Goal: Go to known website: Access a specific website the user already knows

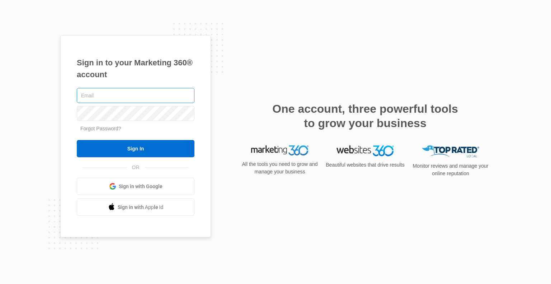
click at [119, 95] on input "text" at bounding box center [136, 95] width 118 height 15
type input "[EMAIL_ADDRESS][DOMAIN_NAME]"
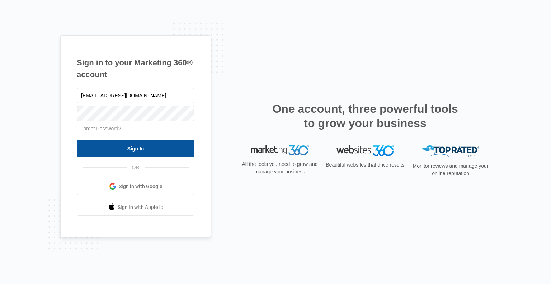
click at [137, 154] on input "Sign In" at bounding box center [136, 148] width 118 height 17
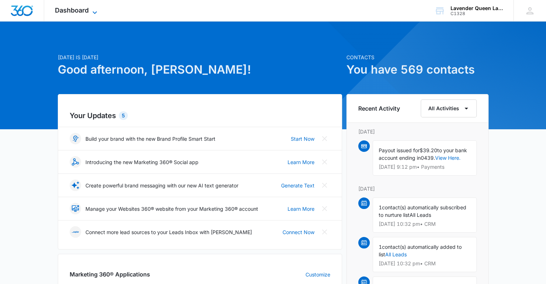
click at [95, 10] on icon at bounding box center [94, 12] width 9 height 9
click at [94, 11] on icon at bounding box center [94, 12] width 9 height 9
click at [94, 13] on icon at bounding box center [95, 12] width 4 height 3
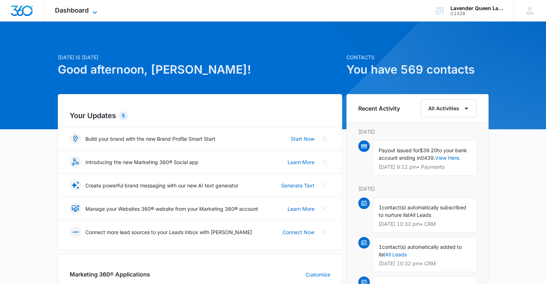
click at [94, 13] on icon at bounding box center [95, 12] width 4 height 3
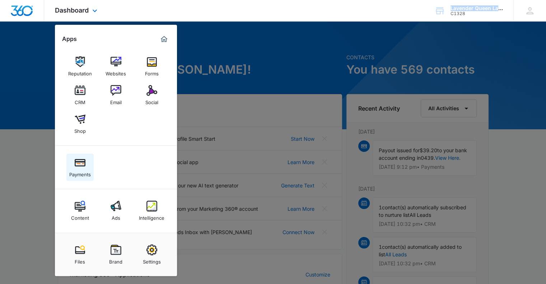
click at [82, 164] on img at bounding box center [80, 162] width 11 height 11
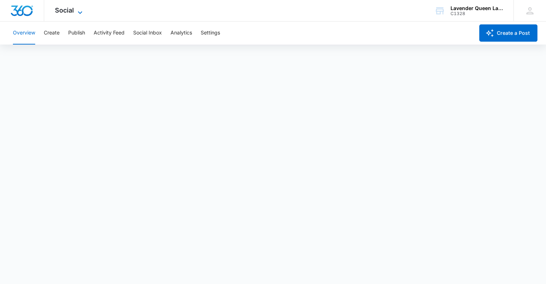
click at [79, 11] on icon at bounding box center [80, 12] width 9 height 9
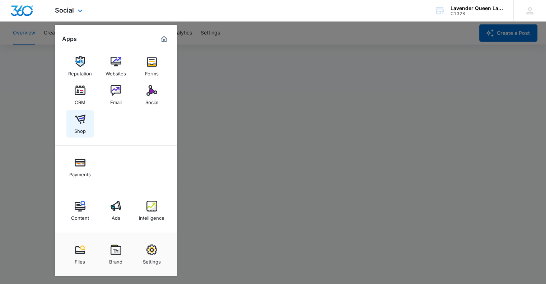
click at [84, 125] on div "Shop" at bounding box center [79, 129] width 11 height 9
